Goal: Transaction & Acquisition: Book appointment/travel/reservation

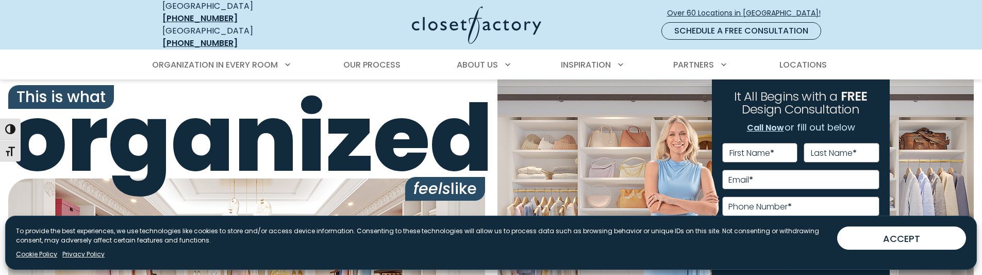
click at [590, 138] on div "**********" at bounding box center [735, 239] width 477 height 320
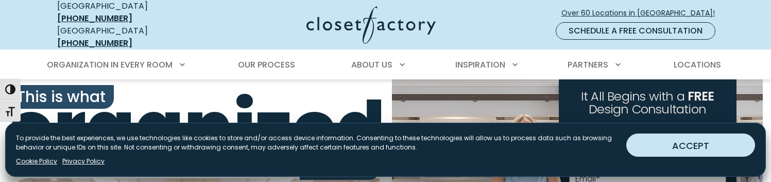
click at [701, 147] on button "ACCEPT" at bounding box center [691, 144] width 129 height 23
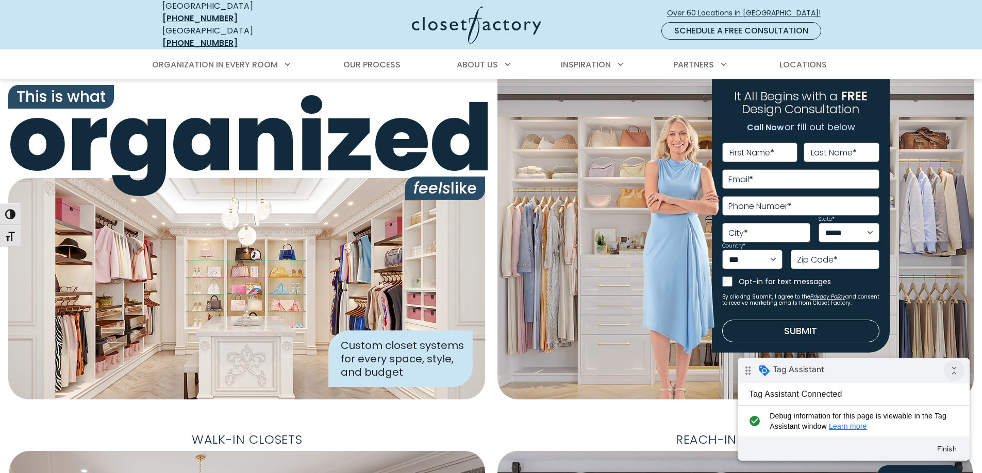
click at [954, 368] on icon "collapse_all" at bounding box center [953, 371] width 21 height 21
